Goal: Task Accomplishment & Management: Manage account settings

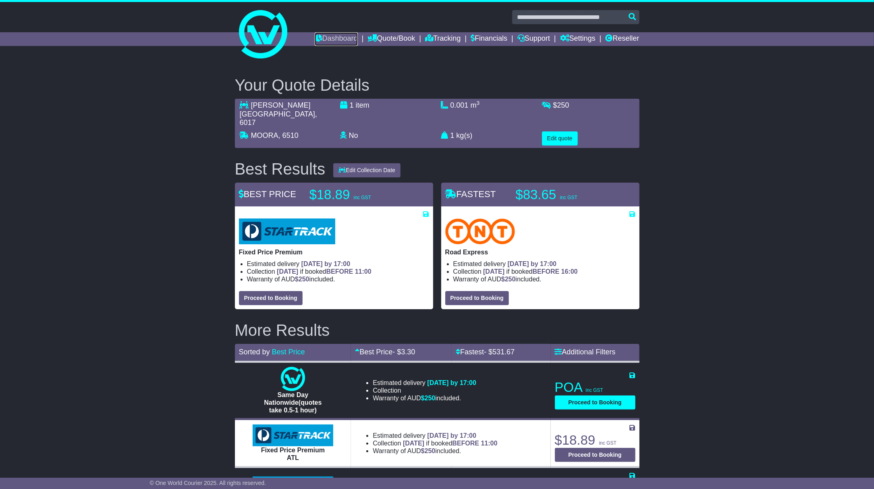
click at [322, 42] on link "Dashboard" at bounding box center [336, 39] width 43 height 14
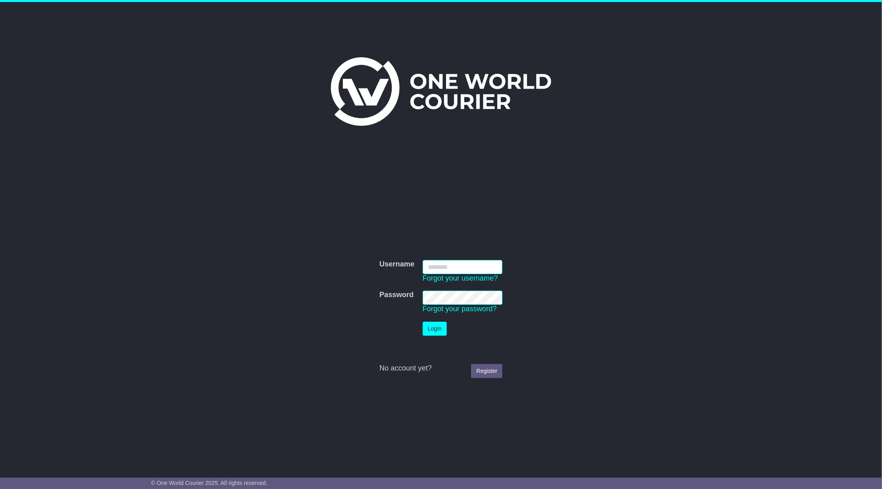
click at [465, 267] on input "Username" at bounding box center [463, 267] width 80 height 14
type input "**********"
click at [434, 317] on td "Password Forgot your password?" at bounding box center [463, 302] width 88 height 31
click at [430, 324] on button "Login" at bounding box center [435, 329] width 24 height 14
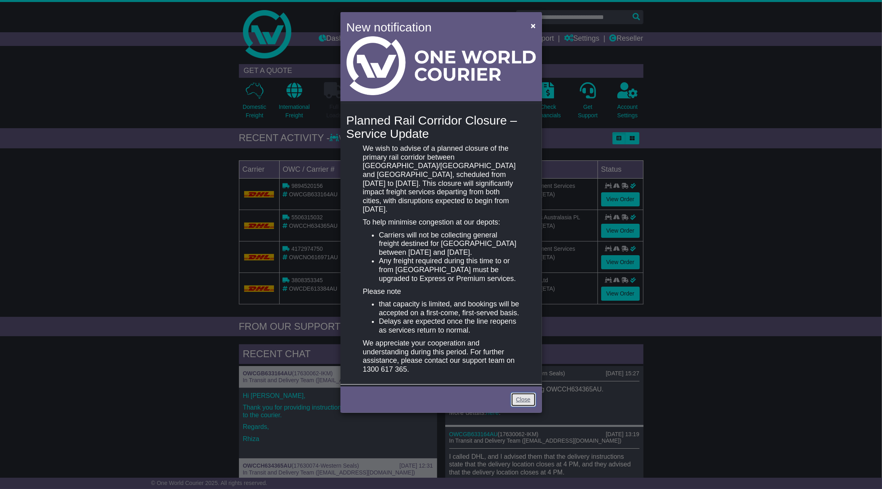
click at [531, 392] on link "Close" at bounding box center [523, 399] width 25 height 14
